Goal: Task Accomplishment & Management: Complete application form

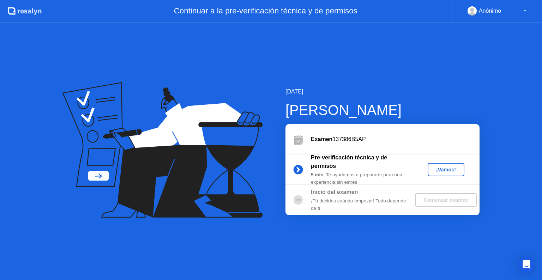
click at [436, 170] on div "¡Vamos!" at bounding box center [446, 170] width 31 height 6
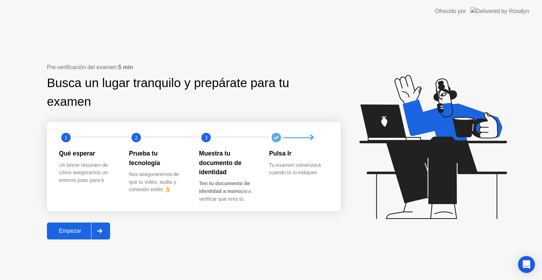
click at [78, 232] on div "Empezar" at bounding box center [70, 231] width 42 height 6
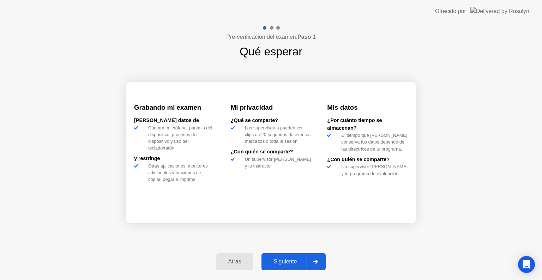
click at [288, 261] on div "Siguiente" at bounding box center [285, 262] width 43 height 6
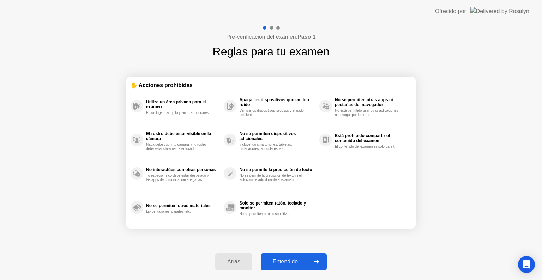
click at [283, 263] on div "Entendido" at bounding box center [285, 262] width 45 height 6
select select "**********"
select select "*******"
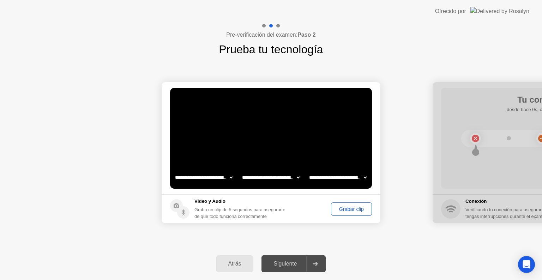
click at [342, 208] on div "Grabar clip" at bounding box center [352, 210] width 36 height 6
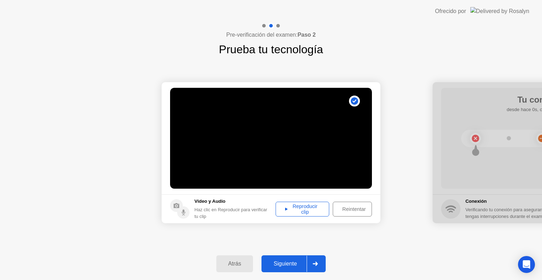
click at [315, 209] on div "Reproducir clip" at bounding box center [302, 209] width 49 height 11
click at [283, 261] on div "Siguiente" at bounding box center [285, 264] width 43 height 6
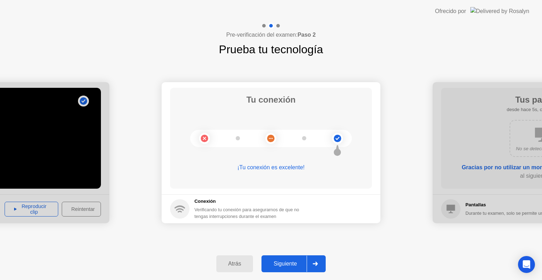
click at [279, 261] on div "Siguiente" at bounding box center [285, 264] width 43 height 6
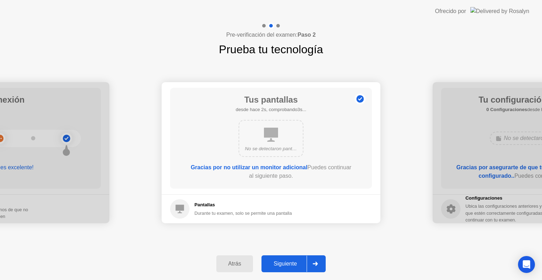
click at [296, 261] on div "Siguiente" at bounding box center [285, 264] width 43 height 6
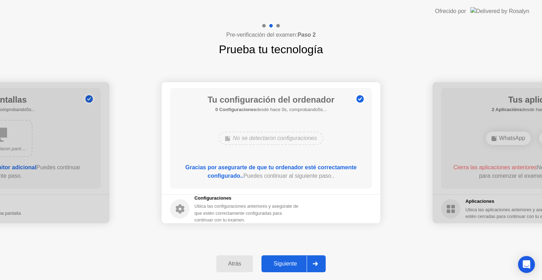
click at [282, 266] on div "Siguiente" at bounding box center [285, 264] width 43 height 6
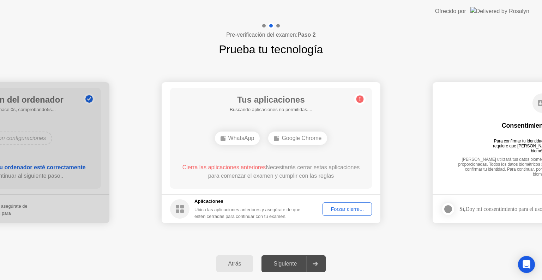
click at [336, 214] on button "Forzar cierre..." at bounding box center [347, 209] width 49 height 13
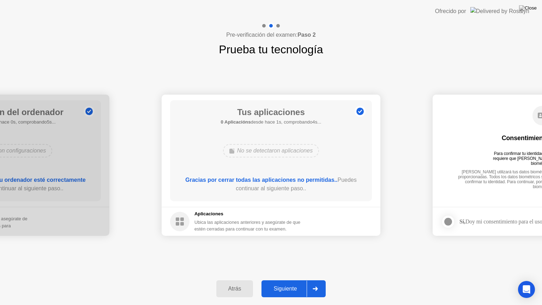
click at [295, 280] on div "Siguiente" at bounding box center [285, 289] width 43 height 6
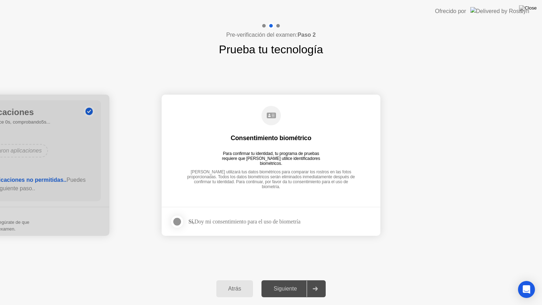
click at [241, 221] on div "Sí, Doy mi consentimiento para el uso de biometría" at bounding box center [245, 221] width 112 height 7
click at [178, 222] on div at bounding box center [177, 221] width 8 height 8
click at [286, 280] on div "Siguiente" at bounding box center [285, 289] width 43 height 6
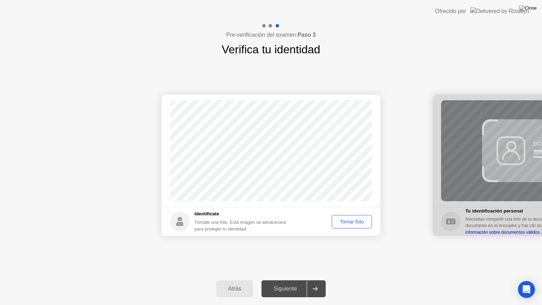
click at [342, 221] on div "Tomar foto" at bounding box center [351, 222] width 35 height 6
click at [281, 280] on div "Siguiente" at bounding box center [285, 289] width 43 height 6
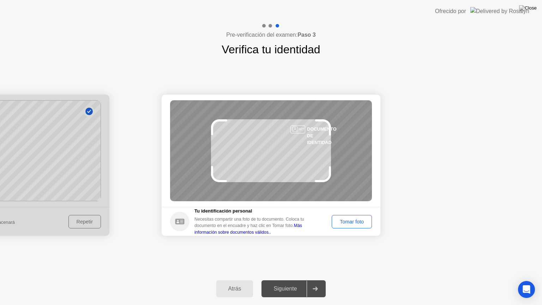
click at [353, 223] on div "Tomar foto" at bounding box center [351, 222] width 35 height 6
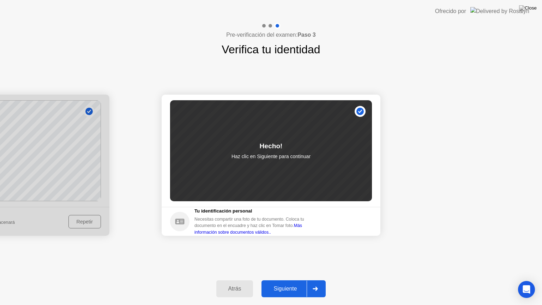
click at [288, 280] on div "Siguiente" at bounding box center [285, 289] width 43 height 6
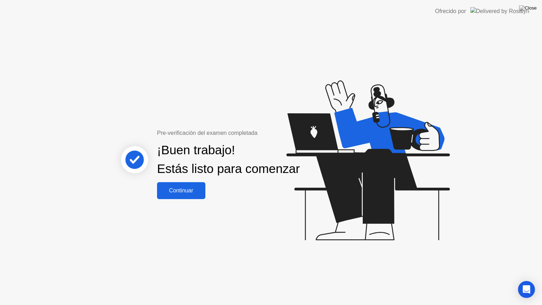
click at [182, 193] on div "Continuar" at bounding box center [181, 190] width 44 height 6
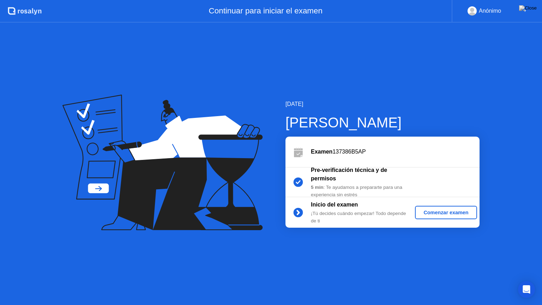
click at [428, 212] on div "Comenzar examen" at bounding box center [446, 213] width 56 height 6
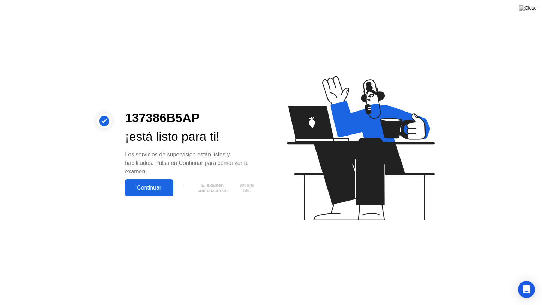
click at [152, 188] on div "Continuar" at bounding box center [149, 188] width 44 height 6
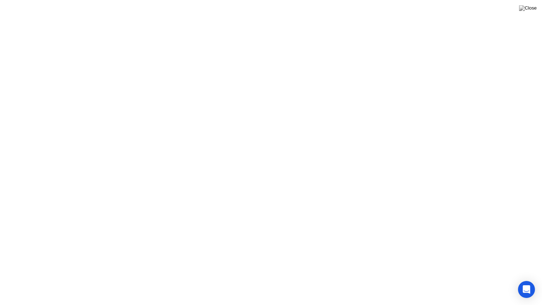
click button "Entendido!"
